Goal: Task Accomplishment & Management: Manage account settings

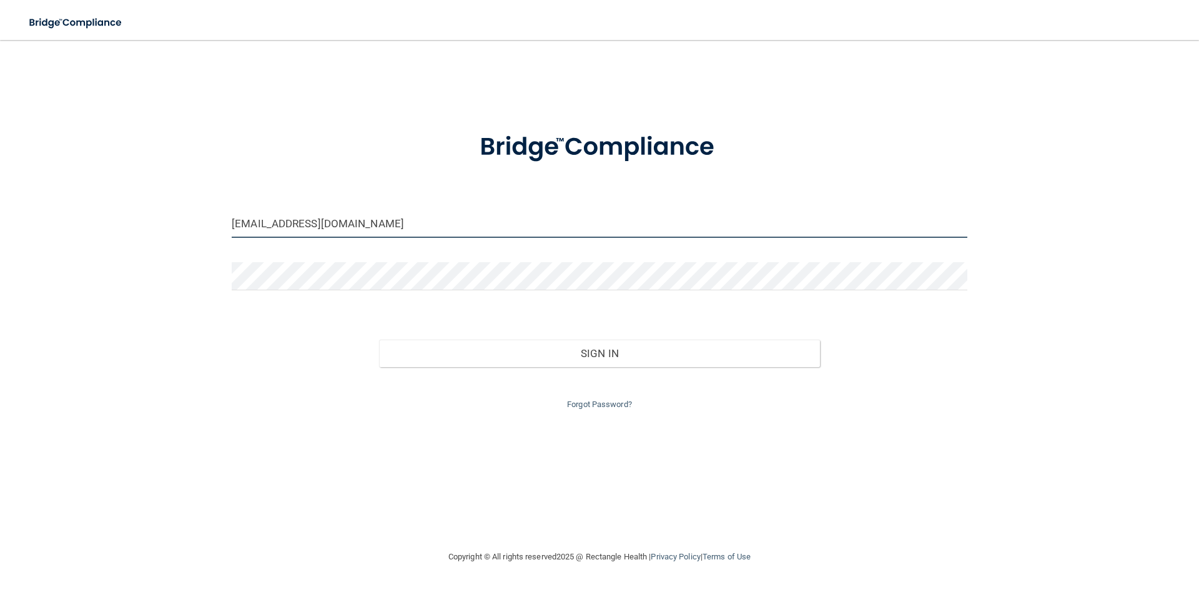
click at [364, 229] on input "[EMAIL_ADDRESS][DOMAIN_NAME]" at bounding box center [600, 224] width 736 height 28
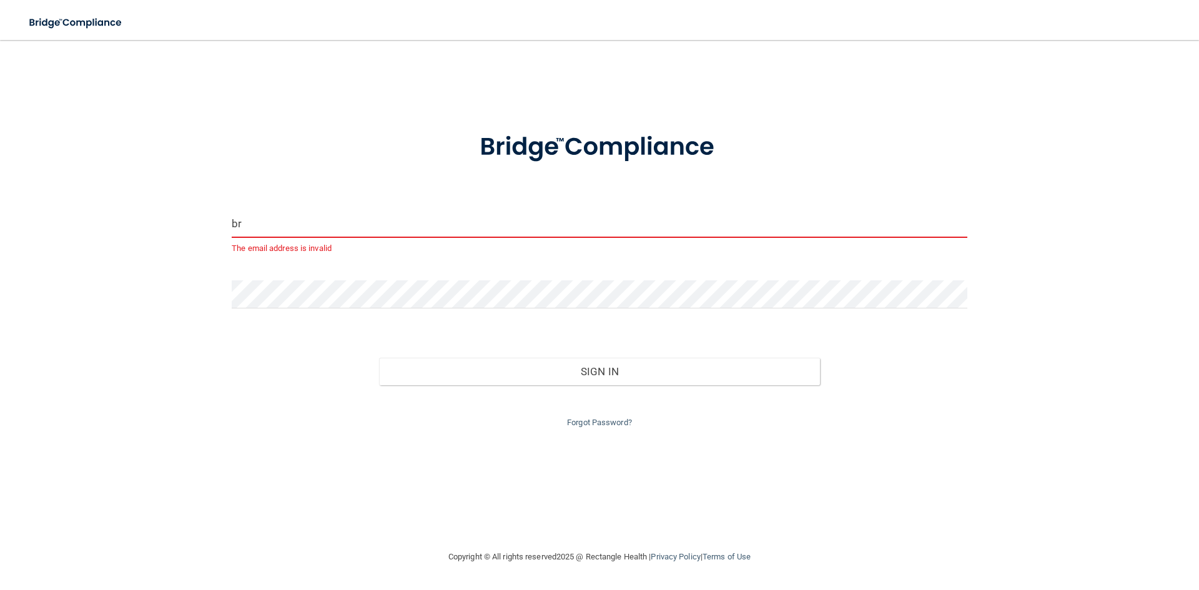
type input "b"
type input "[PERSON_NAME][EMAIL_ADDRESS][DOMAIN_NAME]"
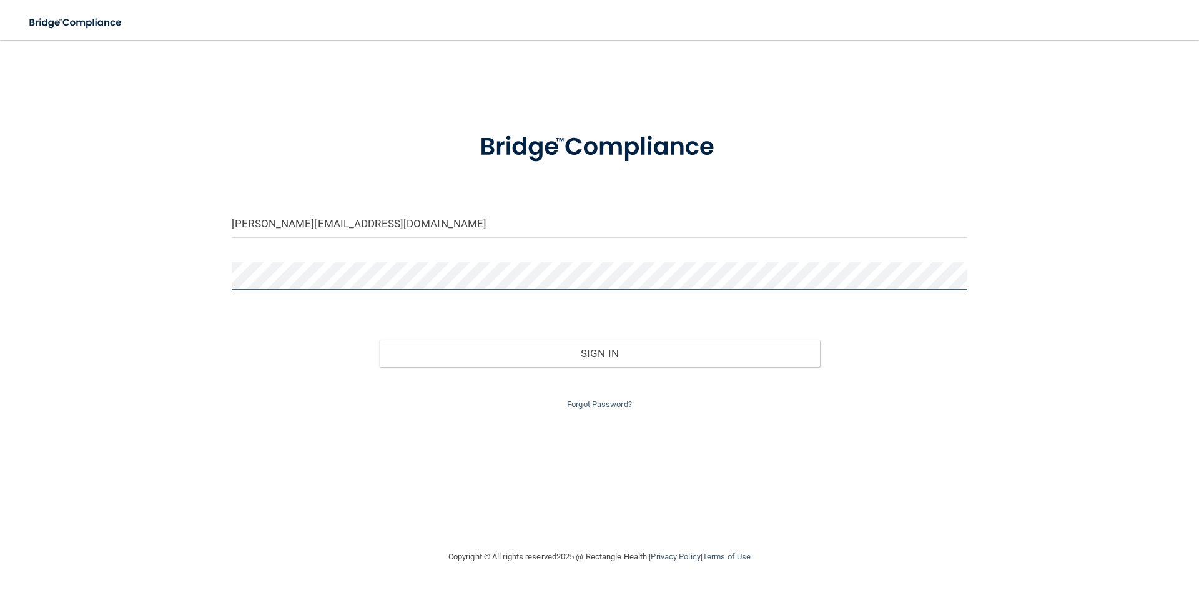
click at [379, 340] on button "Sign In" at bounding box center [600, 353] width 442 height 27
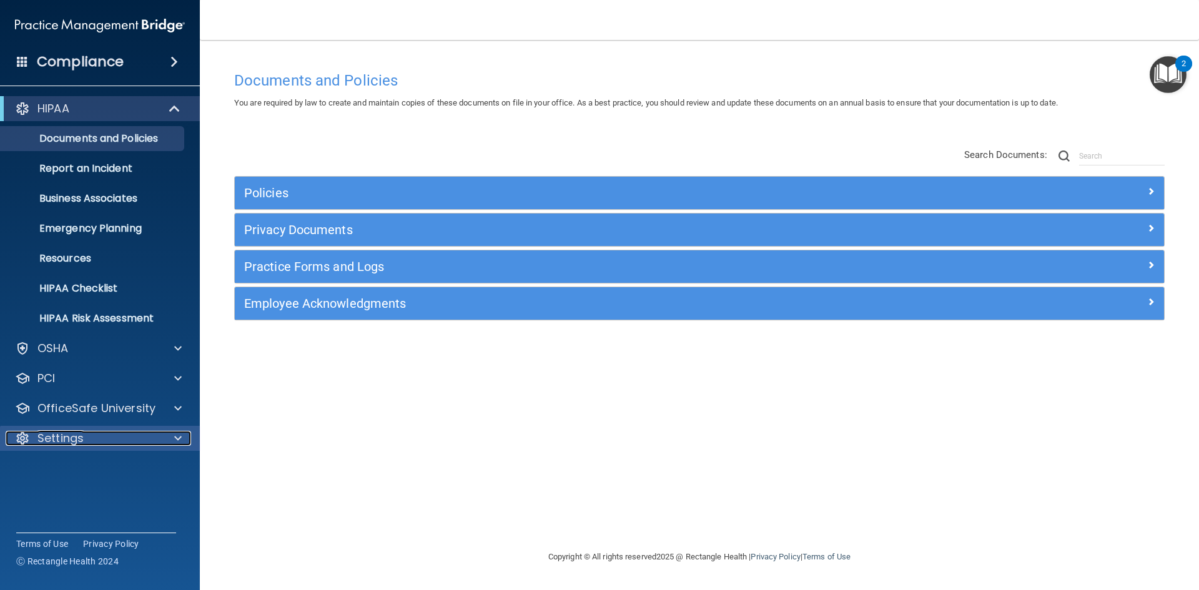
click at [67, 444] on p "Settings" at bounding box center [60, 438] width 46 height 15
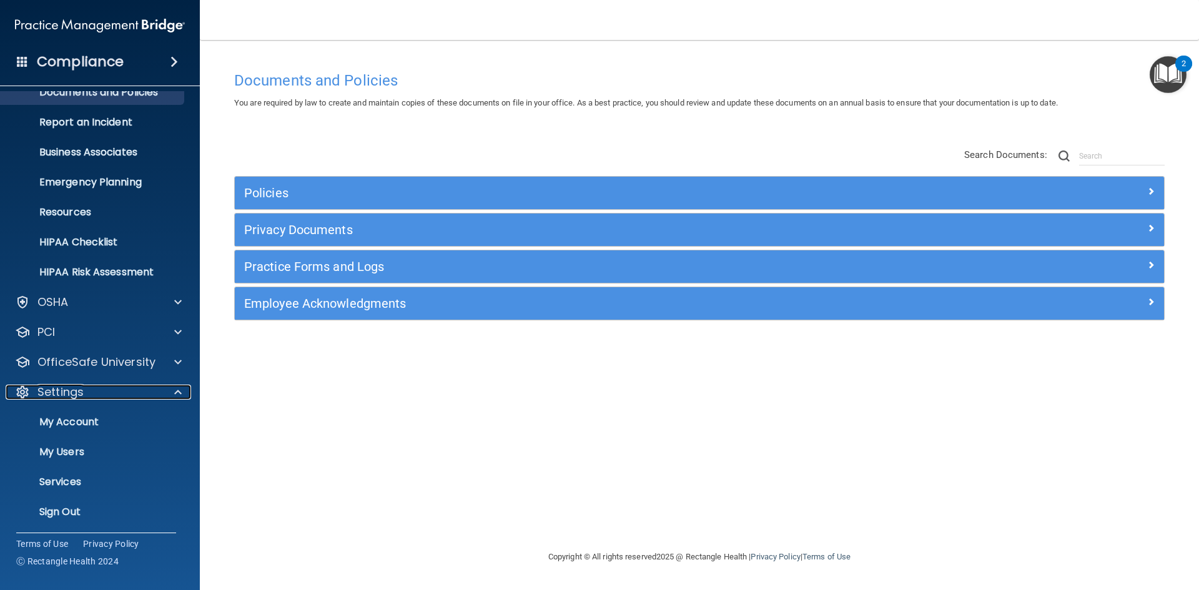
scroll to position [48, 0]
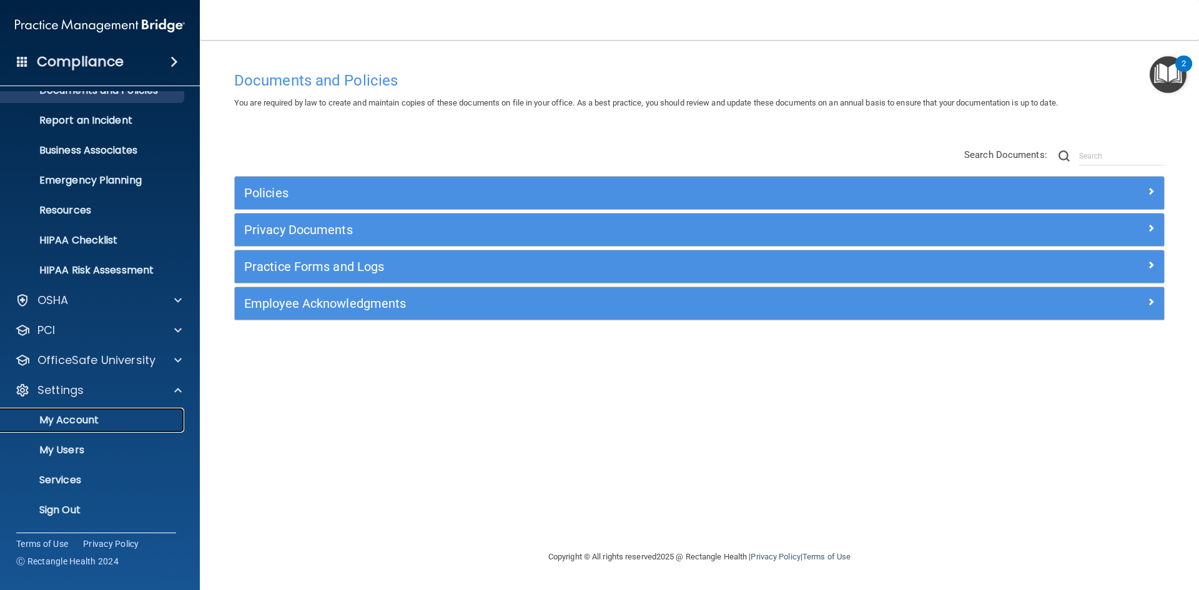
click at [92, 420] on p "My Account" at bounding box center [93, 420] width 171 height 12
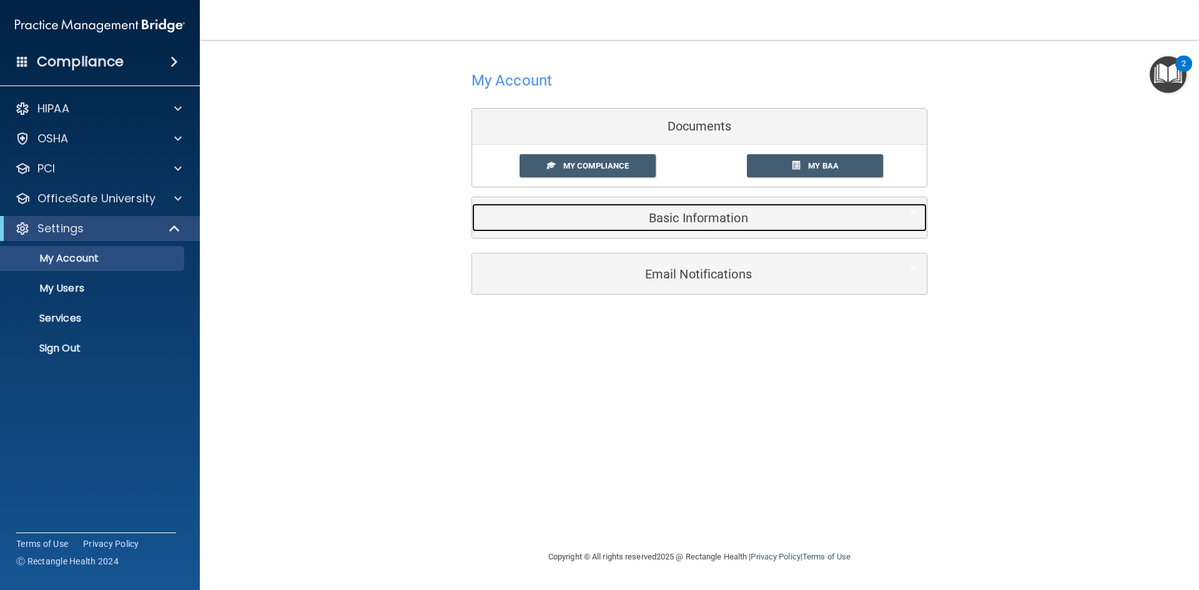
click at [695, 218] on h5 "Basic Information" at bounding box center [681, 218] width 398 height 14
